Goal: Transaction & Acquisition: Obtain resource

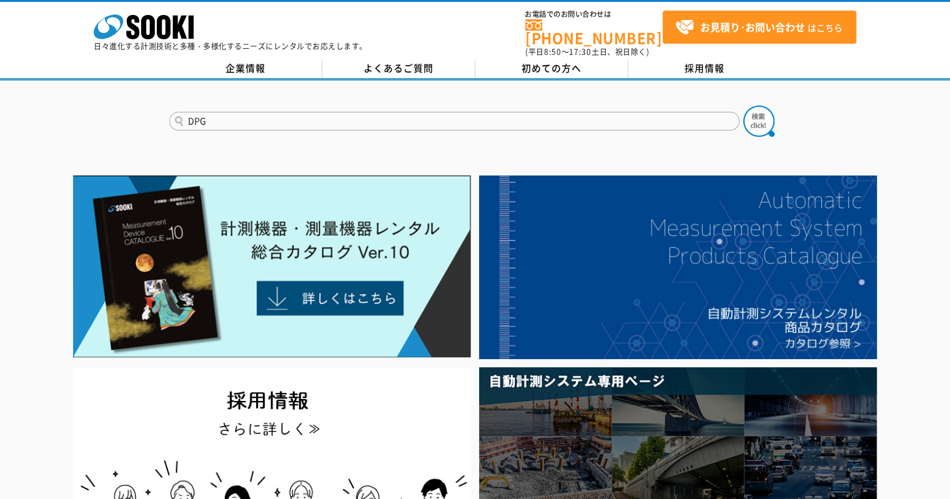
type input "DPG"
click at [744, 106] on button at bounding box center [759, 121] width 31 height 31
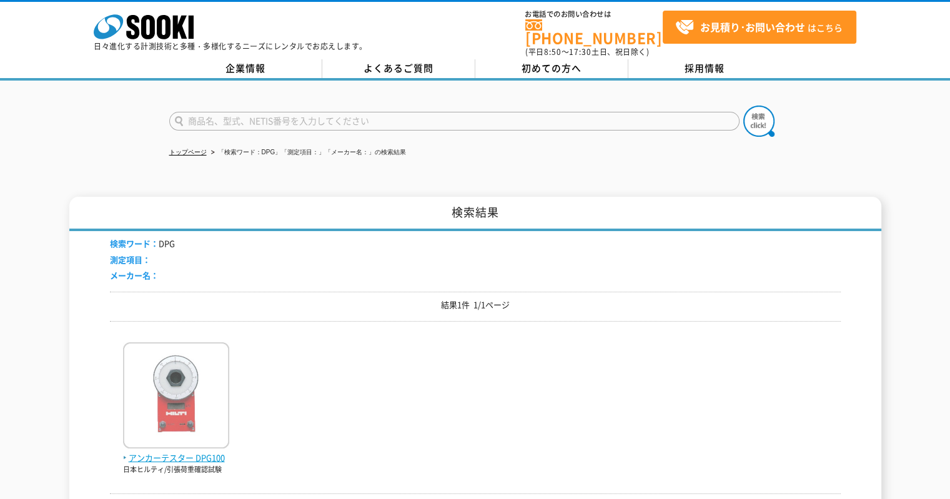
click at [174, 372] on img at bounding box center [176, 396] width 106 height 109
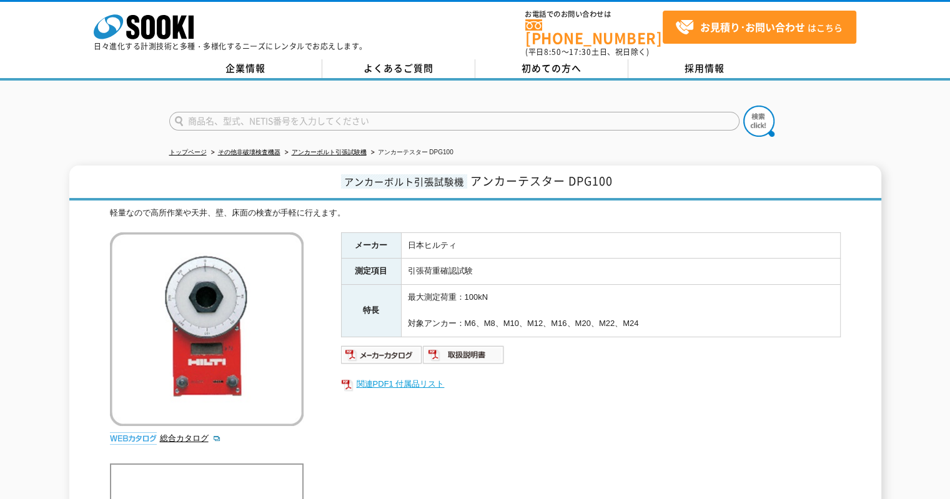
click at [427, 376] on link "関連PDF1 付属品リスト" at bounding box center [591, 384] width 500 height 16
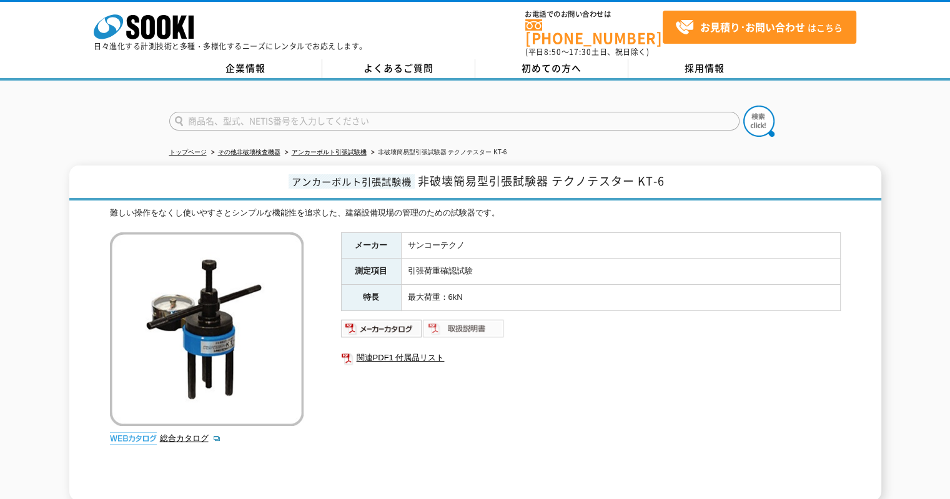
click at [465, 320] on img at bounding box center [464, 329] width 82 height 20
click at [412, 350] on link "関連PDF1 付属品リスト" at bounding box center [591, 358] width 500 height 16
click at [296, 114] on input "text" at bounding box center [454, 121] width 570 height 19
type input "AT-10"
click at [755, 112] on img at bounding box center [759, 121] width 31 height 31
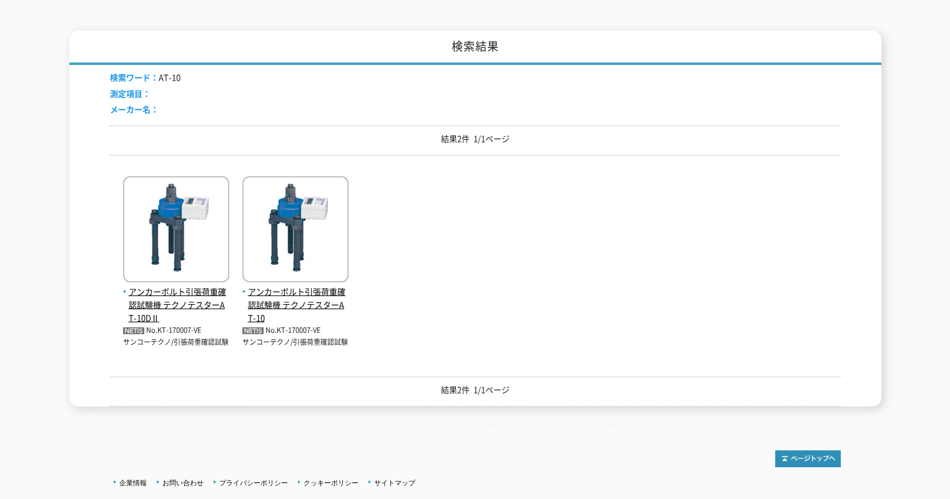
scroll to position [248, 0]
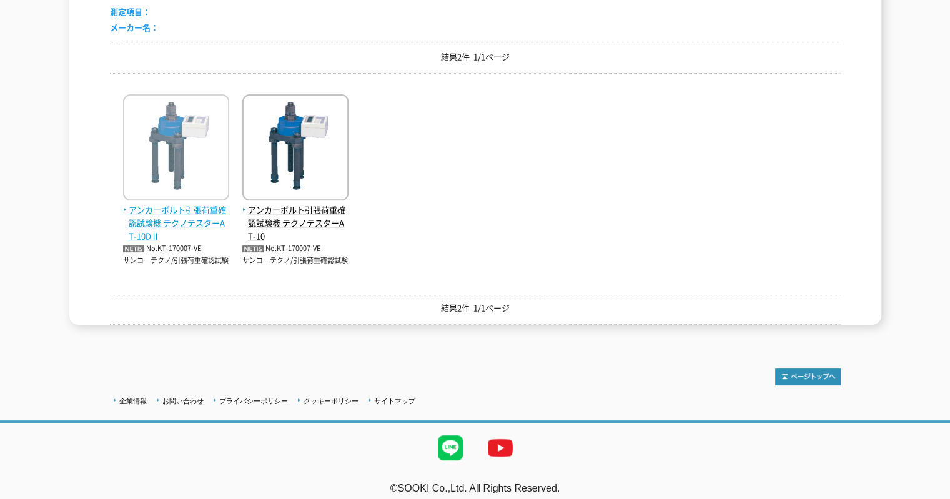
click at [189, 209] on span "アンカーボルト引張荷重確認試験機 テクノテスターAT-10DⅡ" at bounding box center [176, 223] width 106 height 39
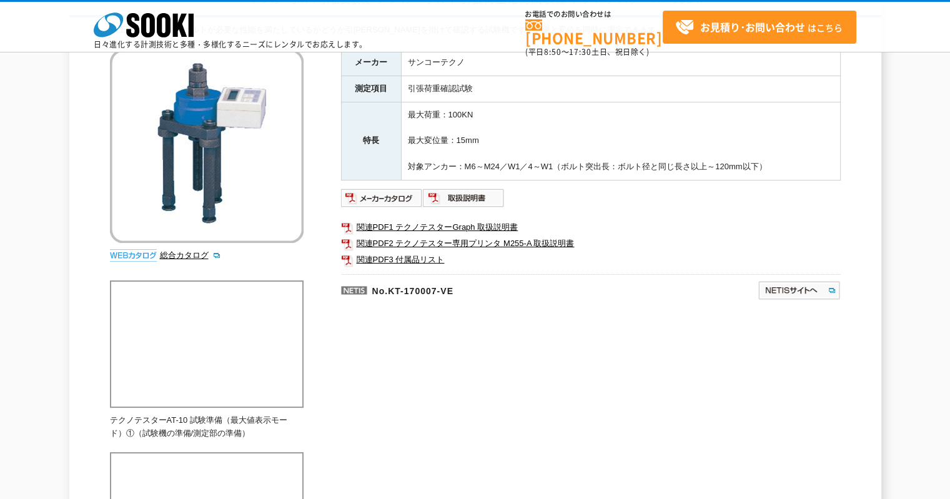
scroll to position [208, 0]
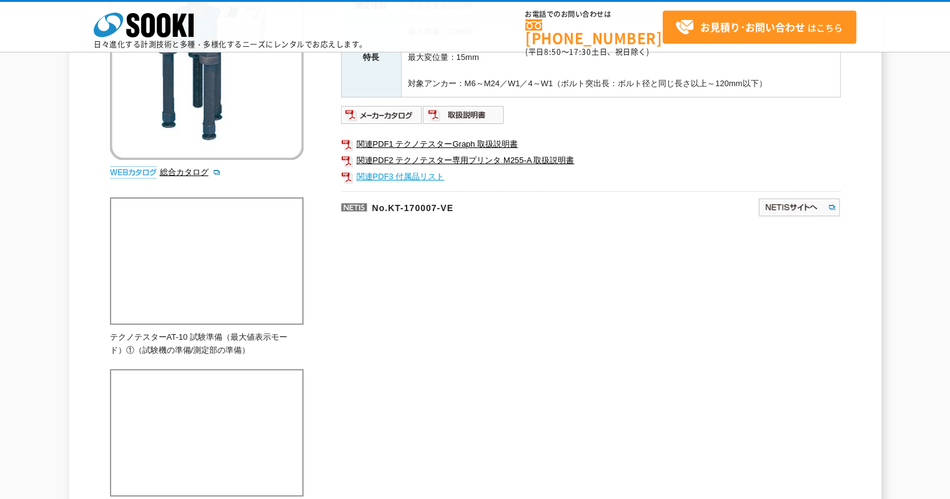
click at [429, 177] on link "関連PDF3 付属品リスト" at bounding box center [591, 177] width 500 height 16
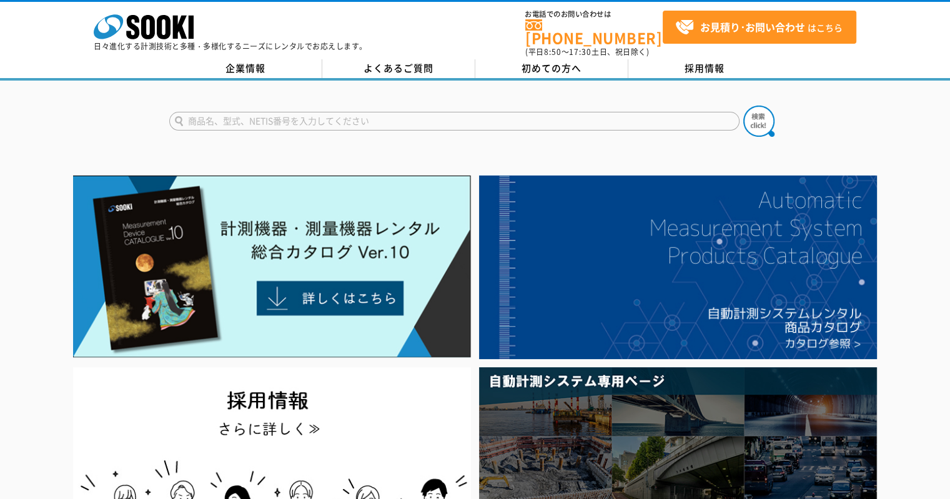
click at [363, 117] on input "text" at bounding box center [454, 121] width 570 height 19
type input "サンコーテクノ"
click at [744, 106] on button at bounding box center [759, 121] width 31 height 31
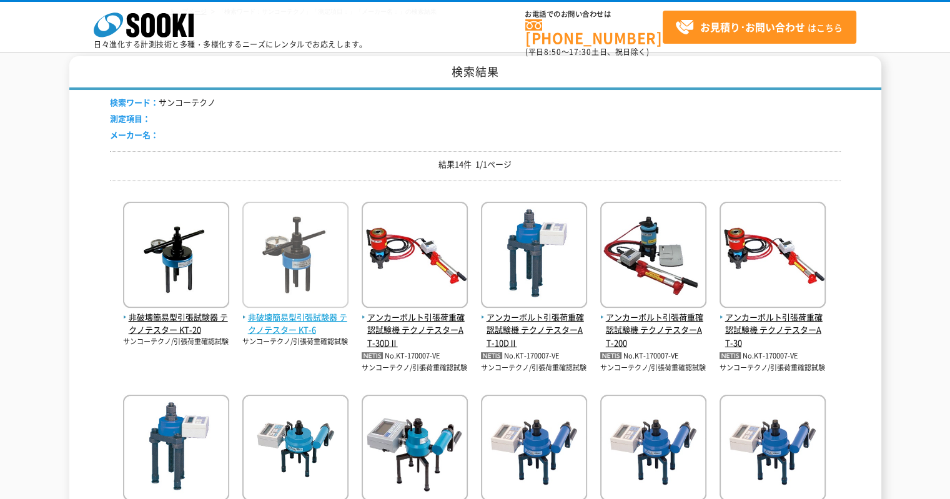
scroll to position [125, 0]
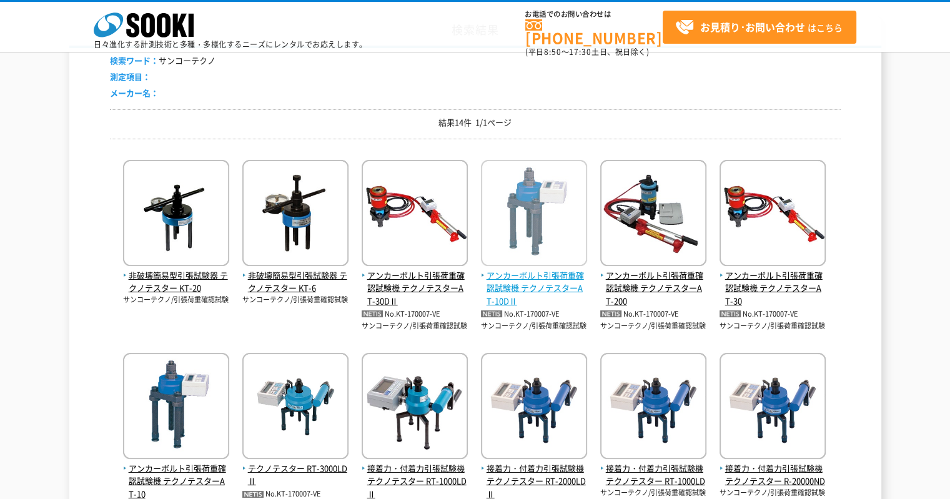
click at [519, 287] on span "アンカーボルト引張荷重確認試験機 テクノテスターAT-10DⅡ" at bounding box center [534, 288] width 106 height 39
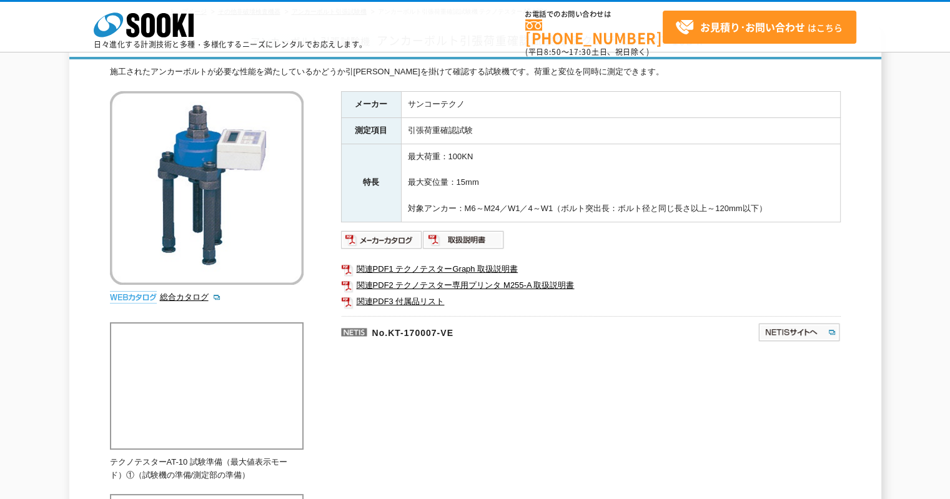
scroll to position [125, 0]
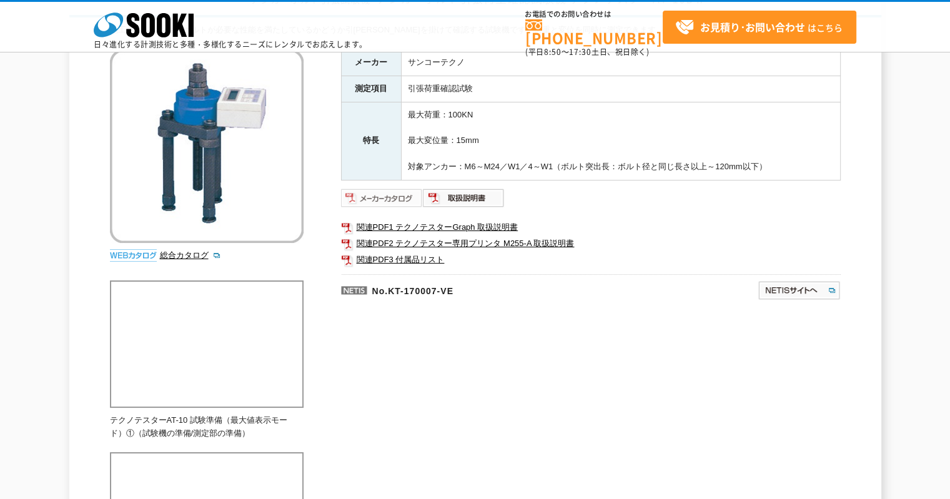
click at [399, 194] on img at bounding box center [382, 198] width 82 height 20
